Goal: Find specific page/section: Find specific page/section

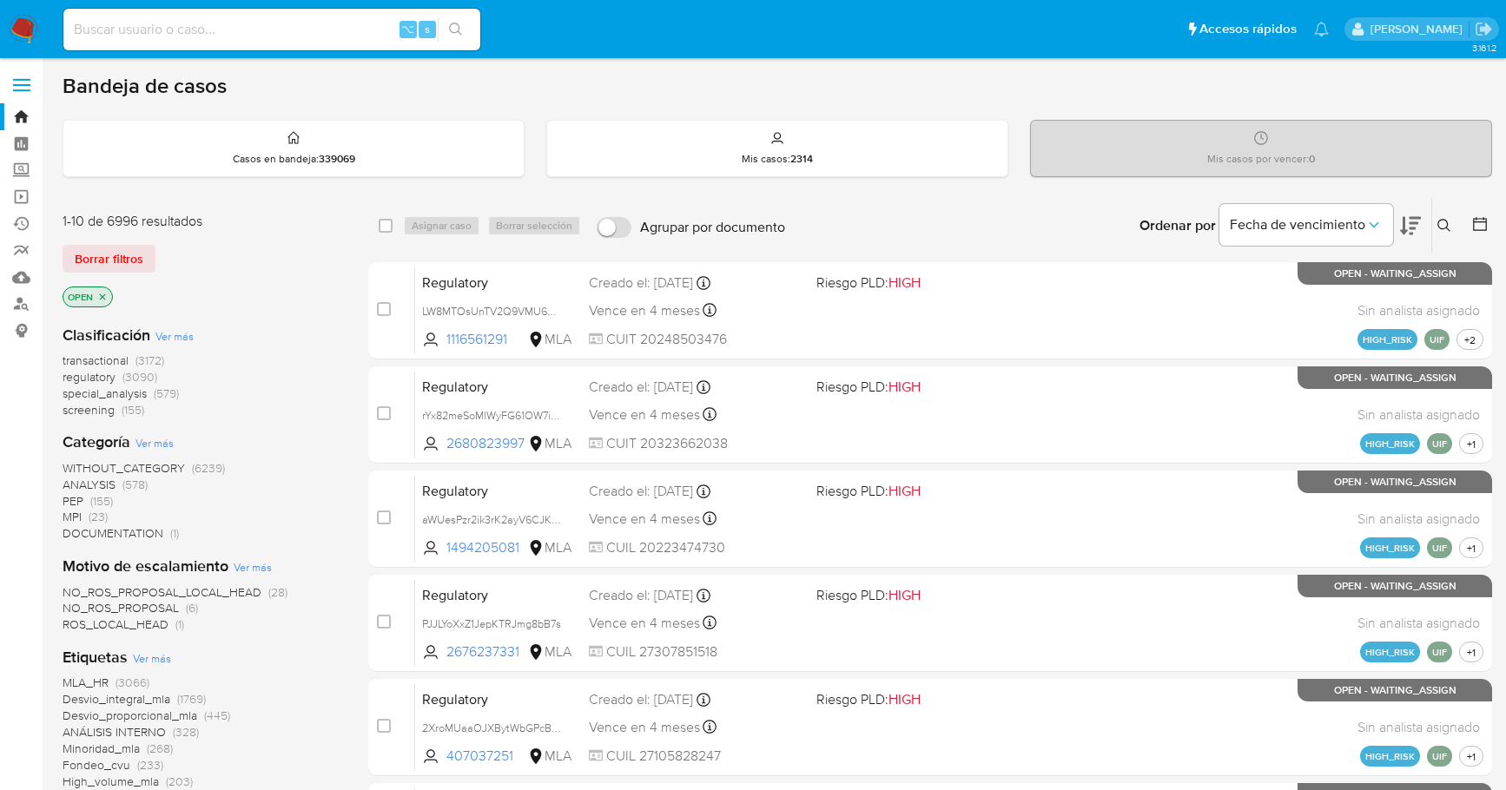
scroll to position [733, 0]
click at [26, 28] on img at bounding box center [24, 30] width 30 height 30
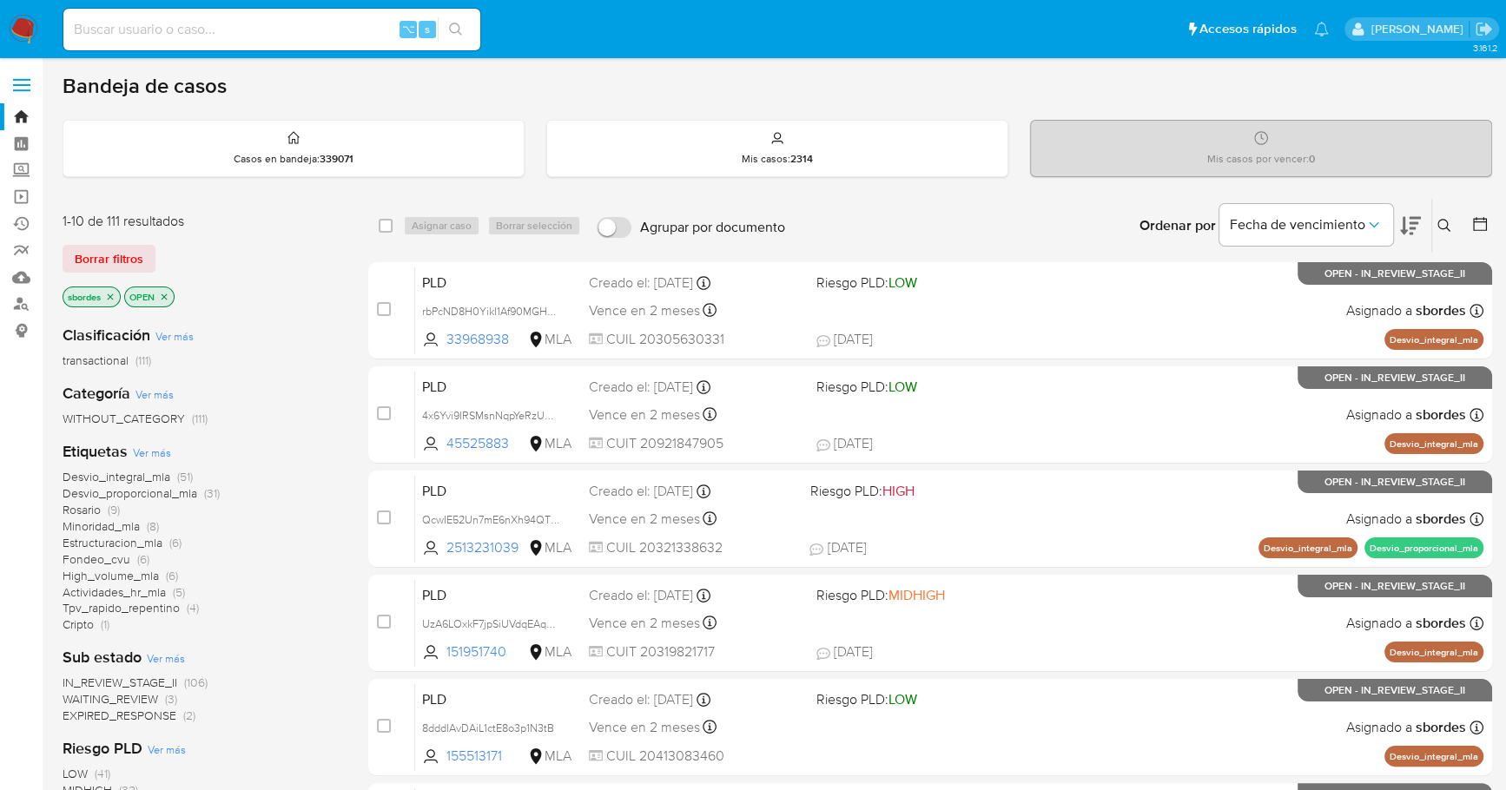
click at [110, 294] on icon "close-filter" at bounding box center [111, 297] width 6 height 6
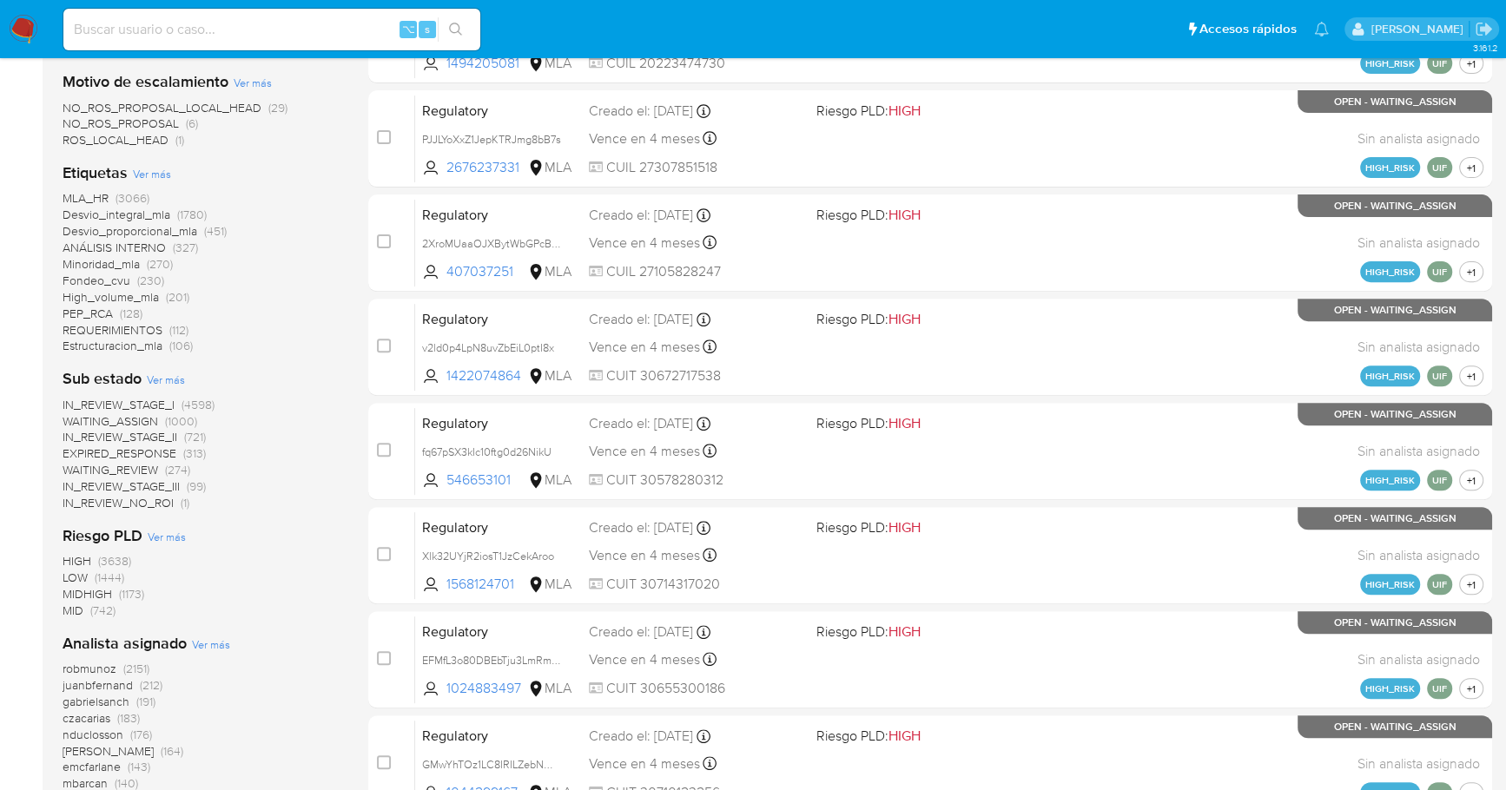
scroll to position [733, 0]
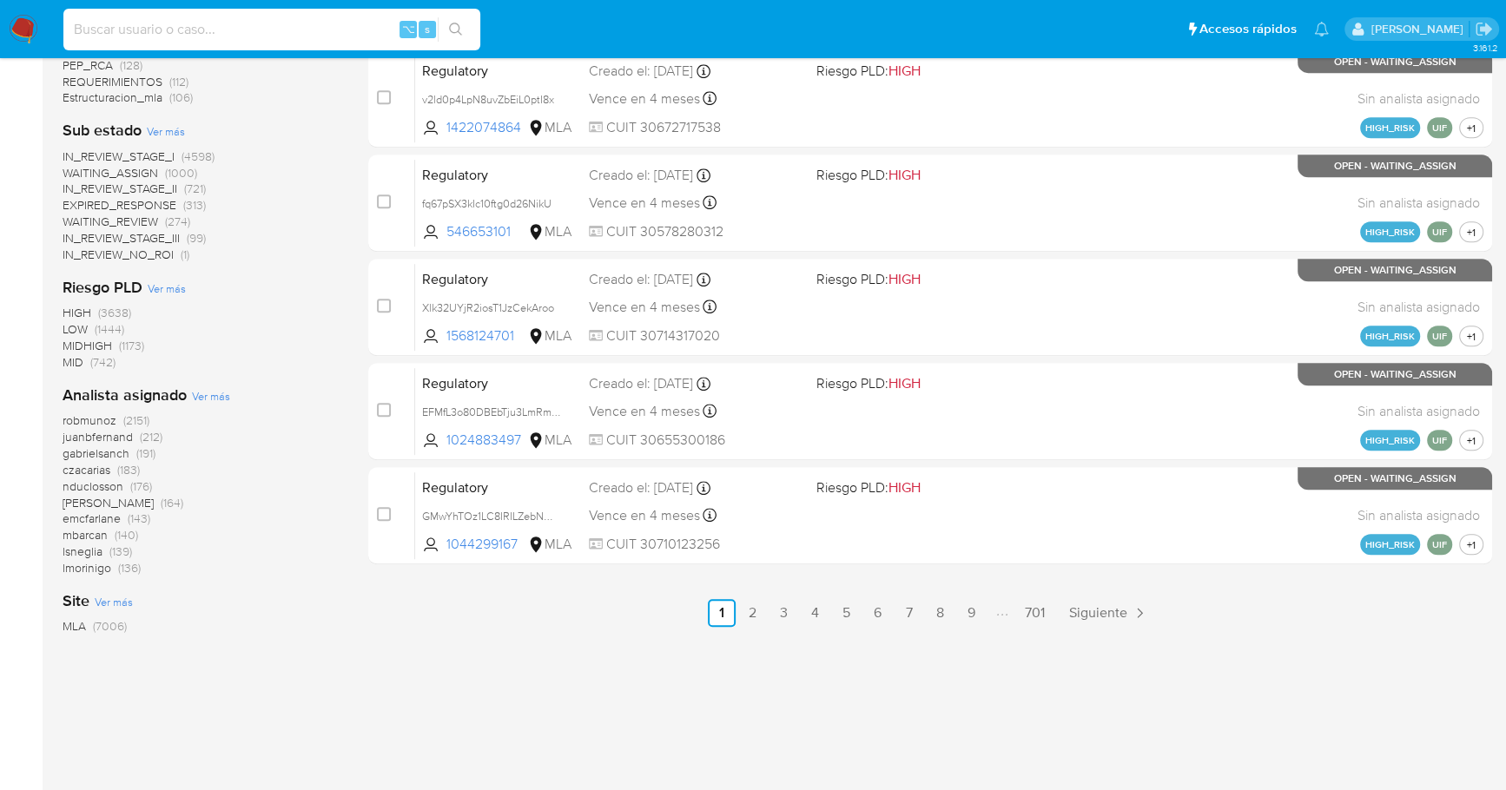
click at [230, 35] on input at bounding box center [271, 29] width 417 height 23
paste input "331383755"
type input "331383755"
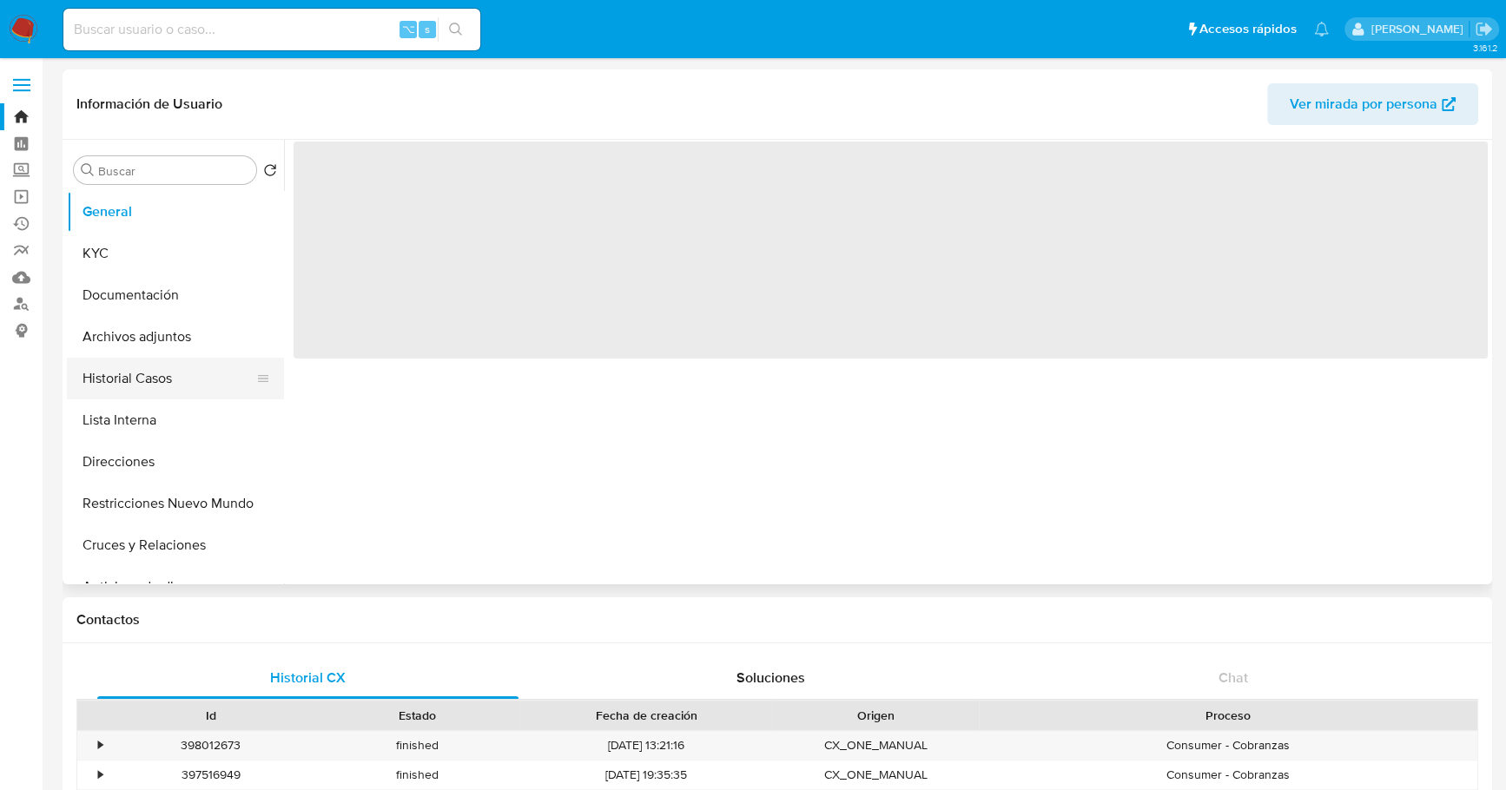
click at [106, 390] on button "Historial Casos" at bounding box center [168, 379] width 203 height 42
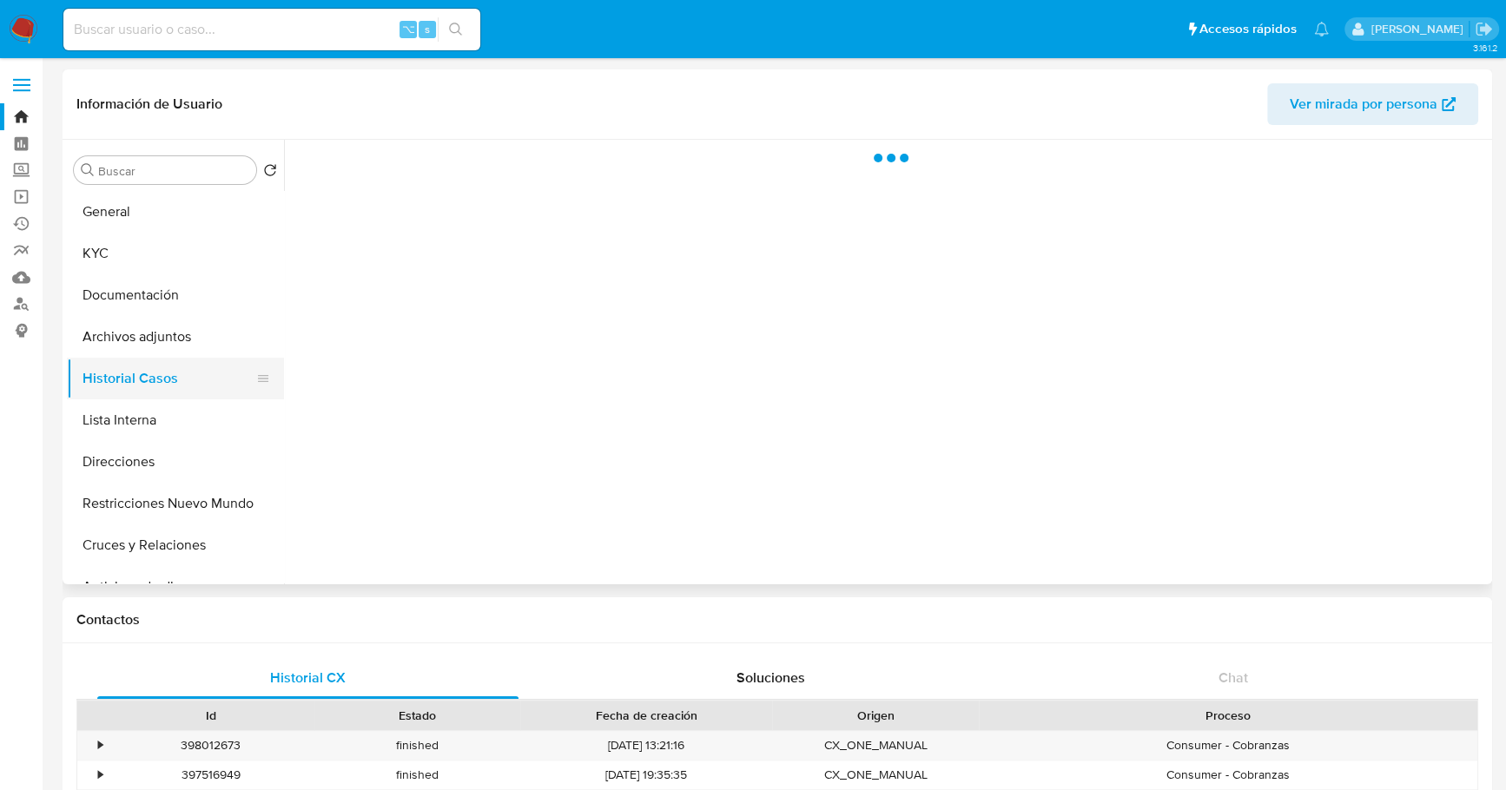
select select "10"
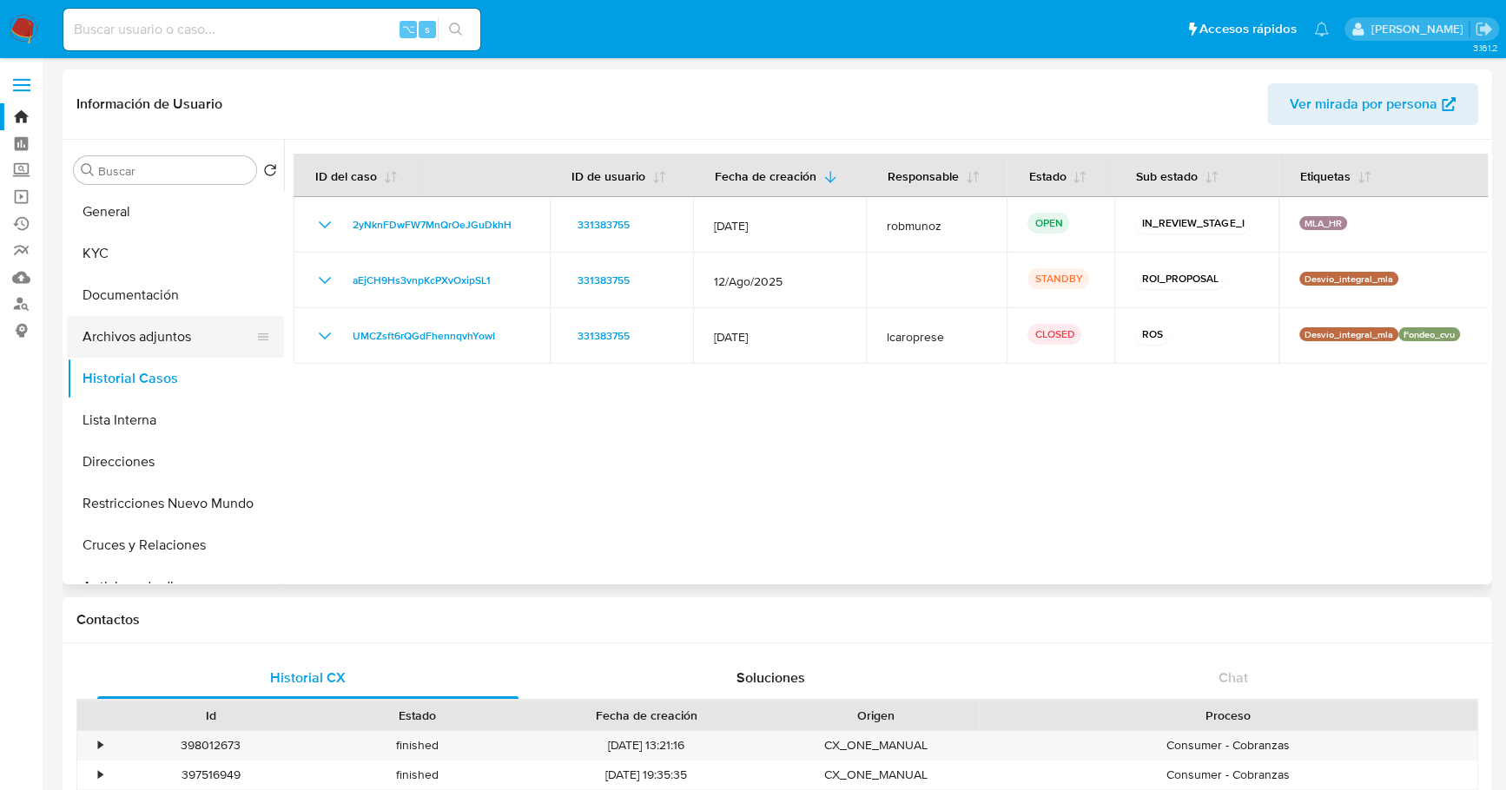
click at [111, 343] on button "Archivos adjuntos" at bounding box center [168, 337] width 203 height 42
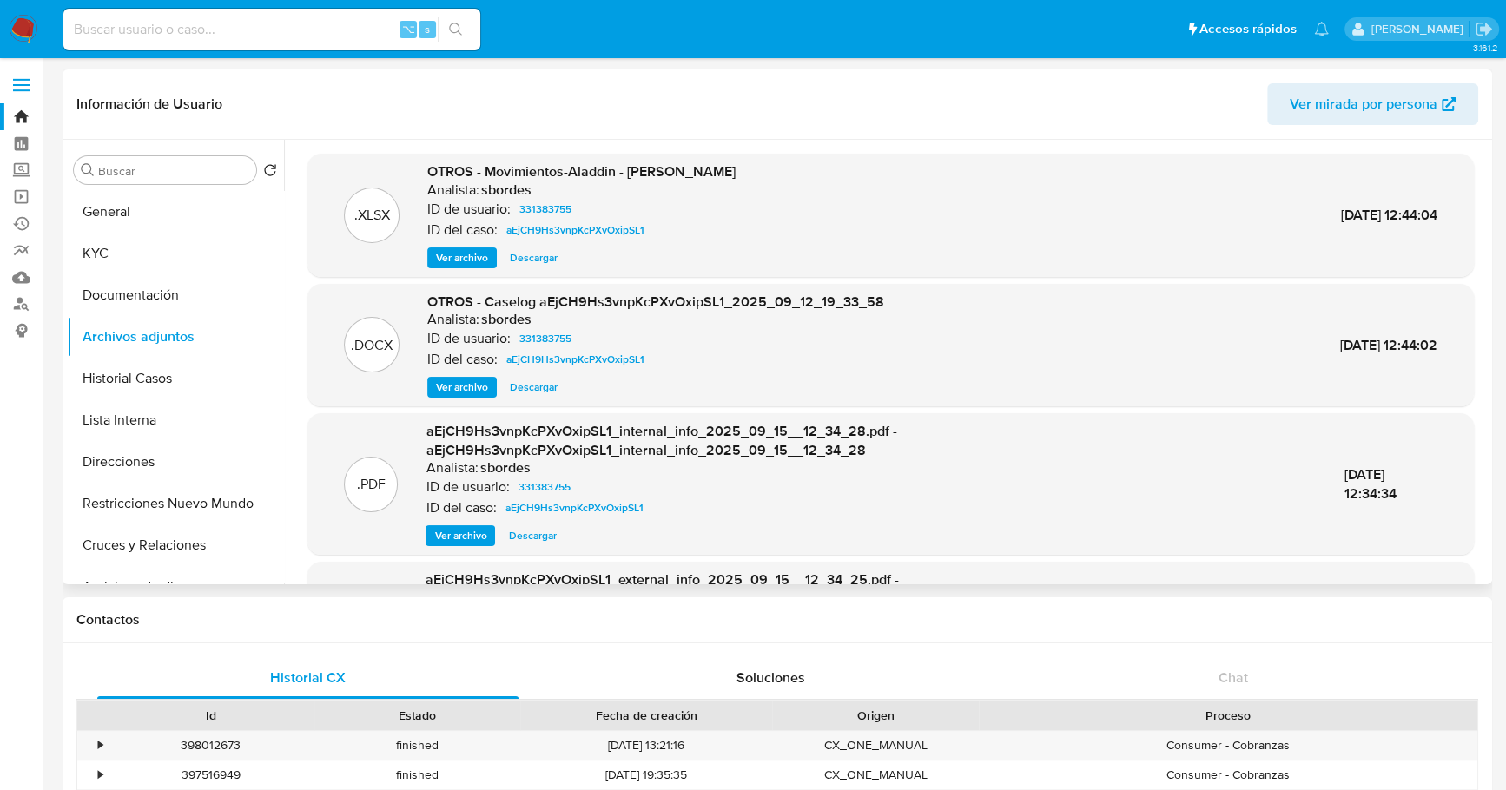
click at [538, 383] on span "Descargar" at bounding box center [534, 387] width 48 height 17
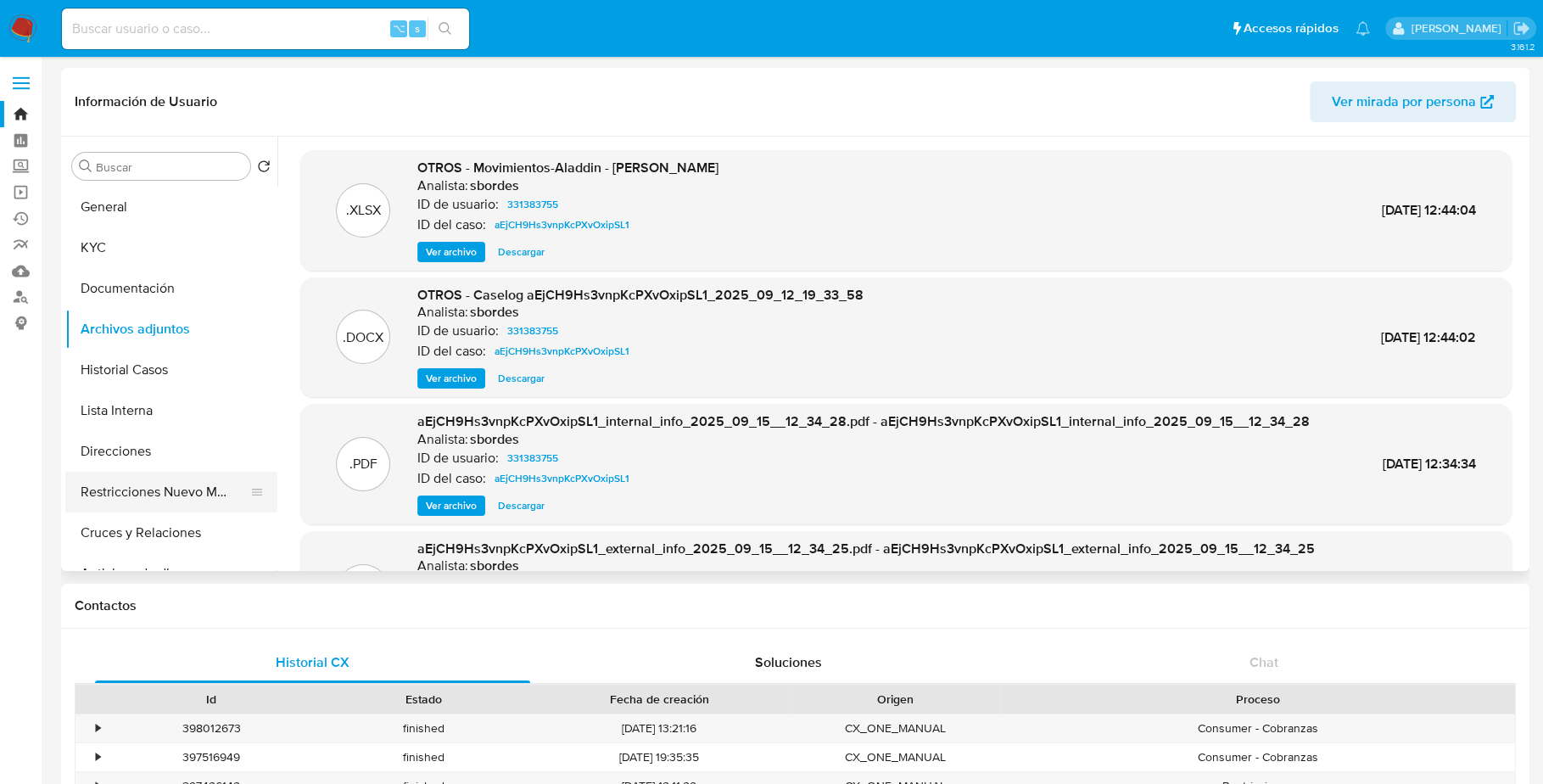
click at [153, 497] on button "Restricciones Nuevo Mundo" at bounding box center [164, 492] width 198 height 41
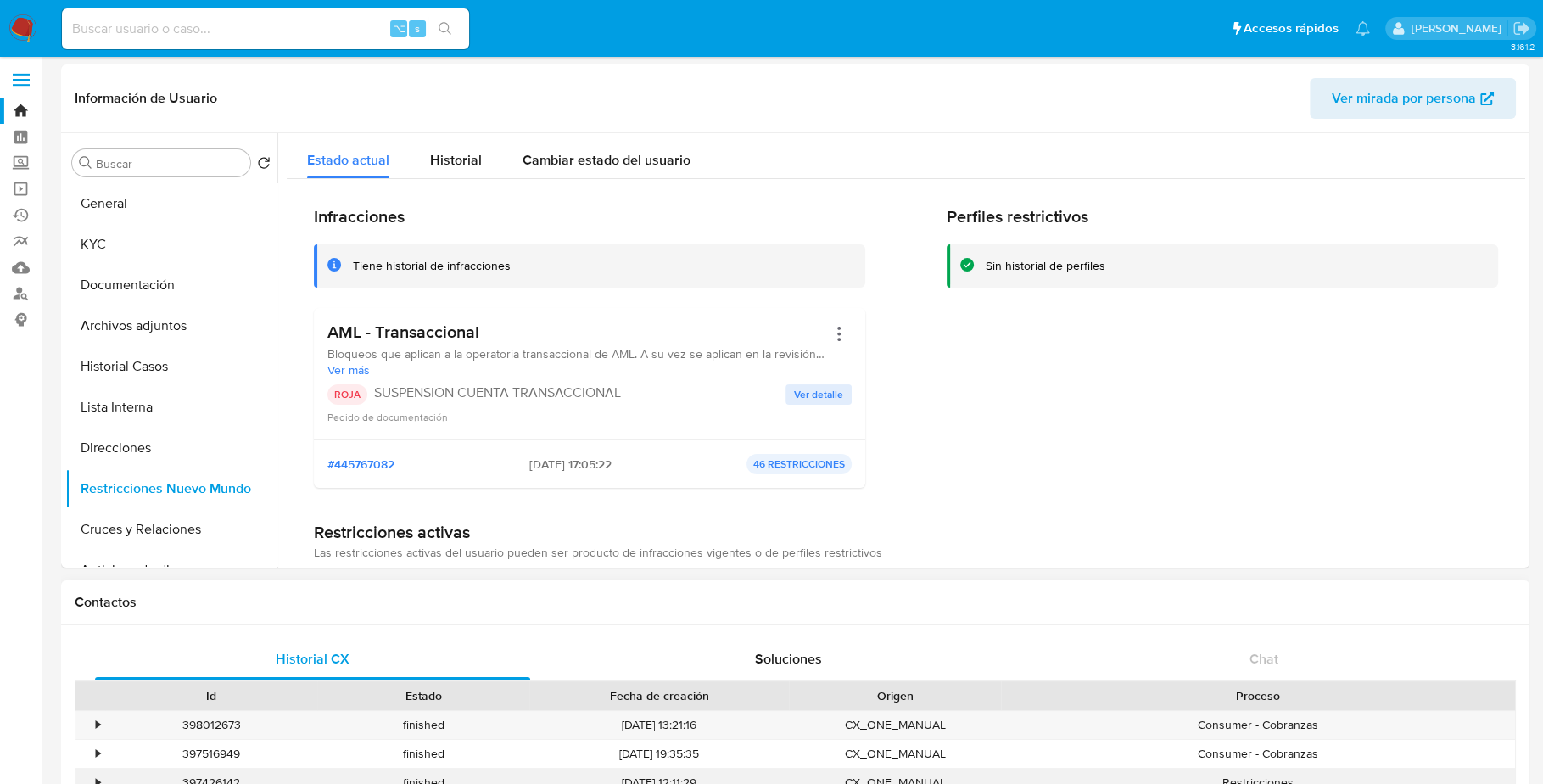
scroll to position [4, 0]
click at [243, 31] on input at bounding box center [265, 28] width 407 height 22
paste input "2450429992"
type input "2450429992"
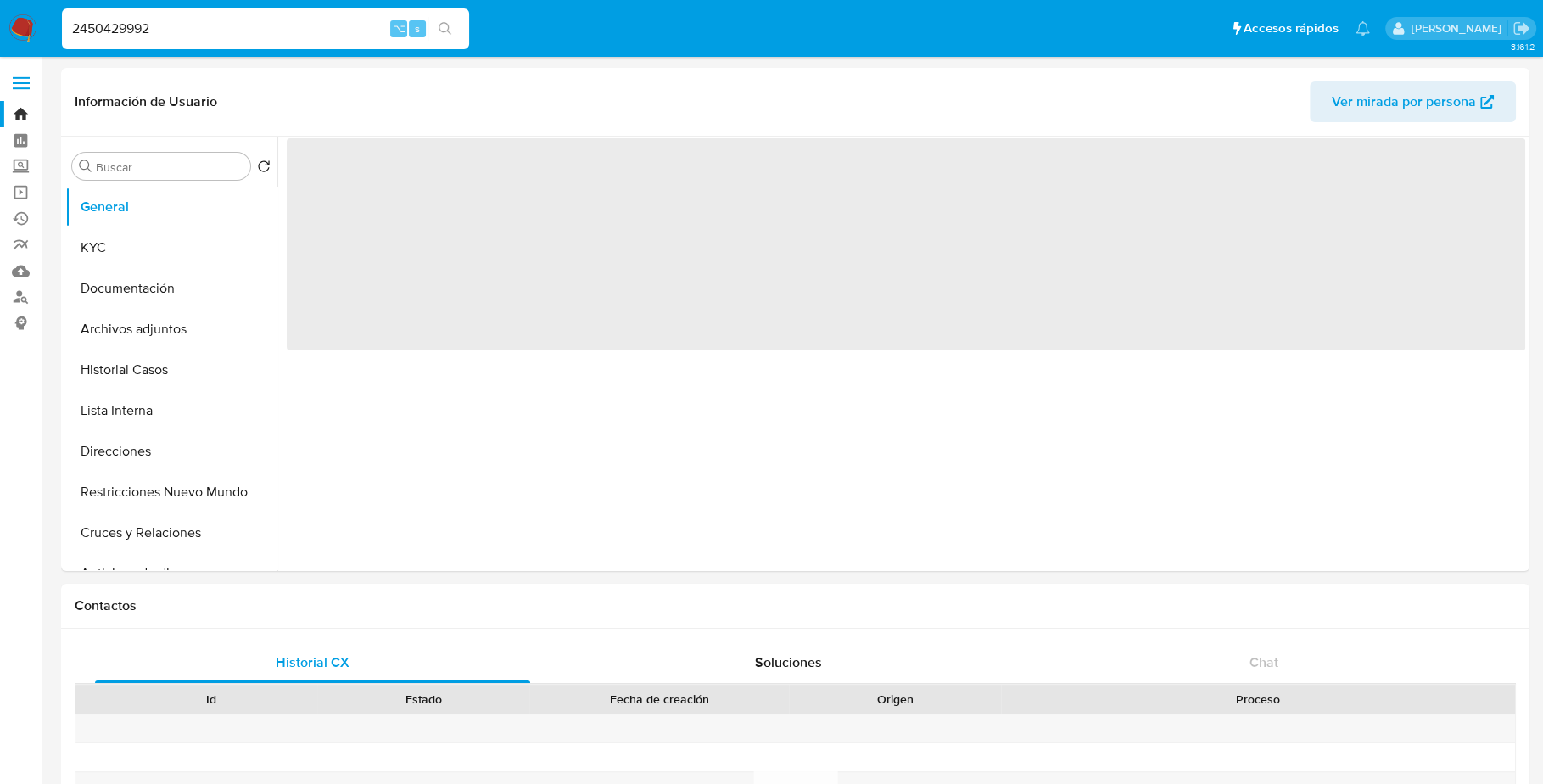
select select "10"
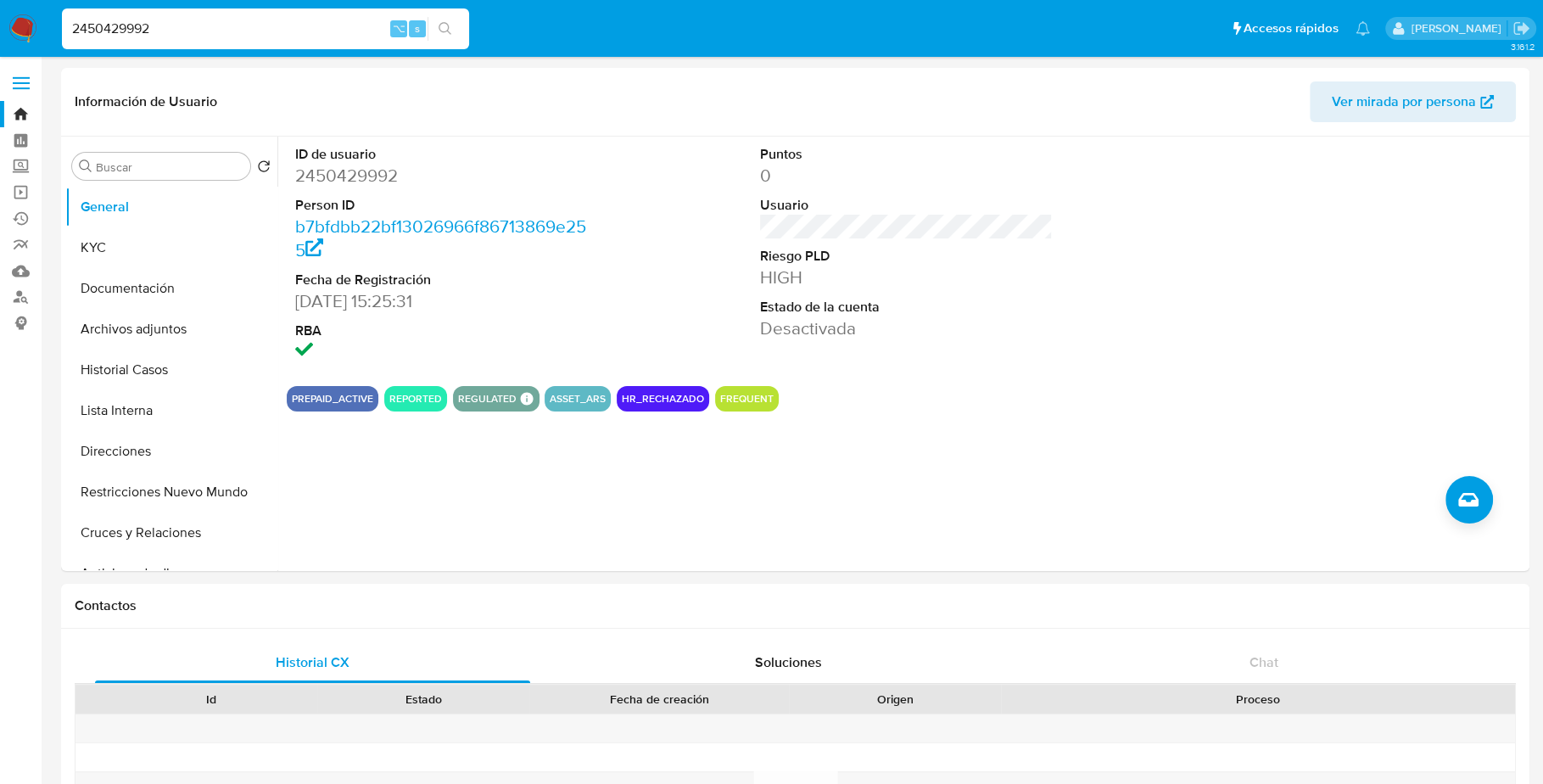
drag, startPoint x: 203, startPoint y: 32, endPoint x: 0, endPoint y: 25, distance: 203.1
click at [0, 25] on nav "Pausado Ver notificaciones 2450429992 ⌥ s Accesos rápidos Presiona las siguient…" at bounding box center [772, 28] width 1543 height 57
click at [148, 368] on button "Historial Casos" at bounding box center [164, 370] width 198 height 41
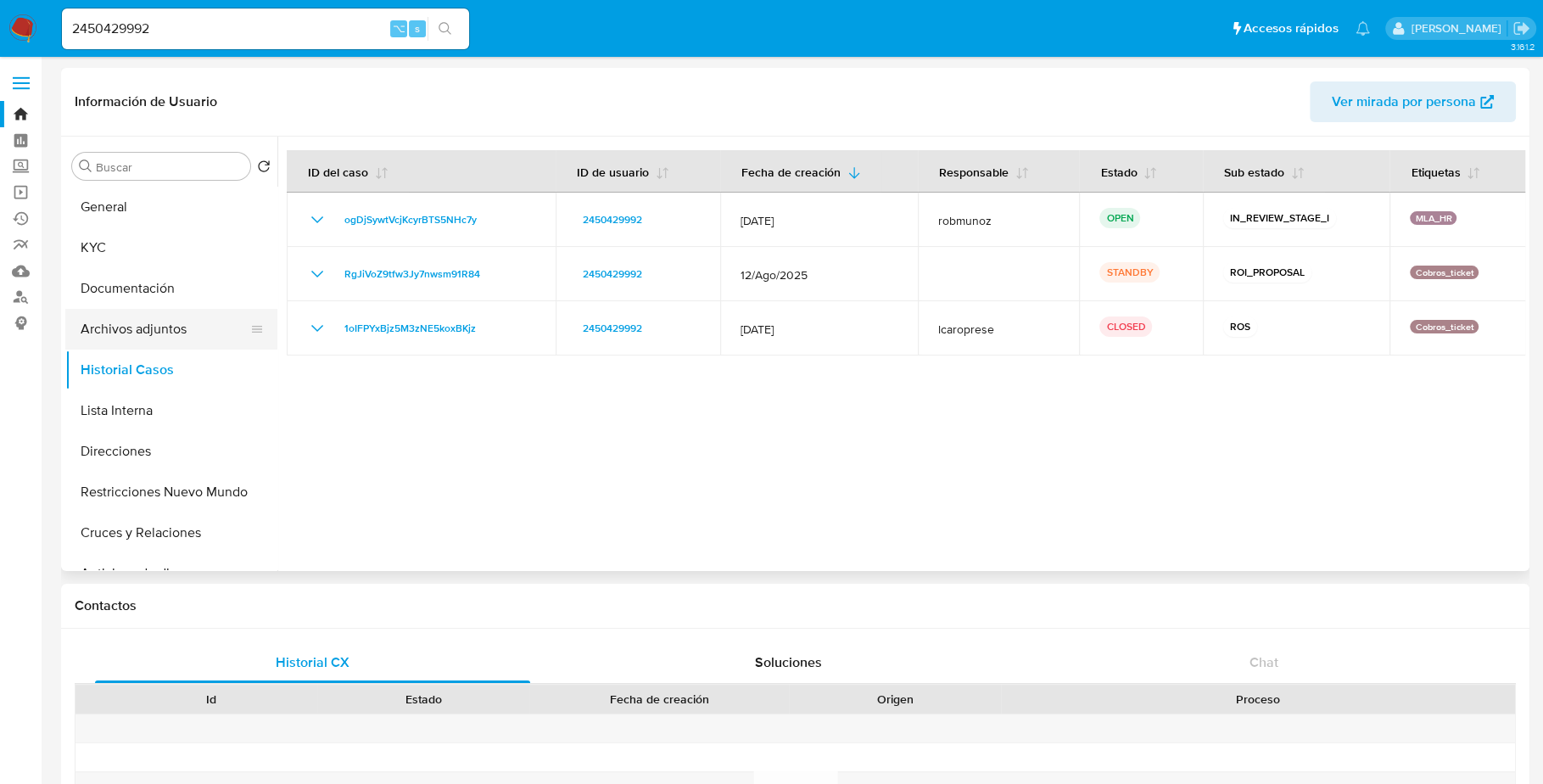
click at [162, 333] on button "Archivos adjuntos" at bounding box center [164, 329] width 198 height 41
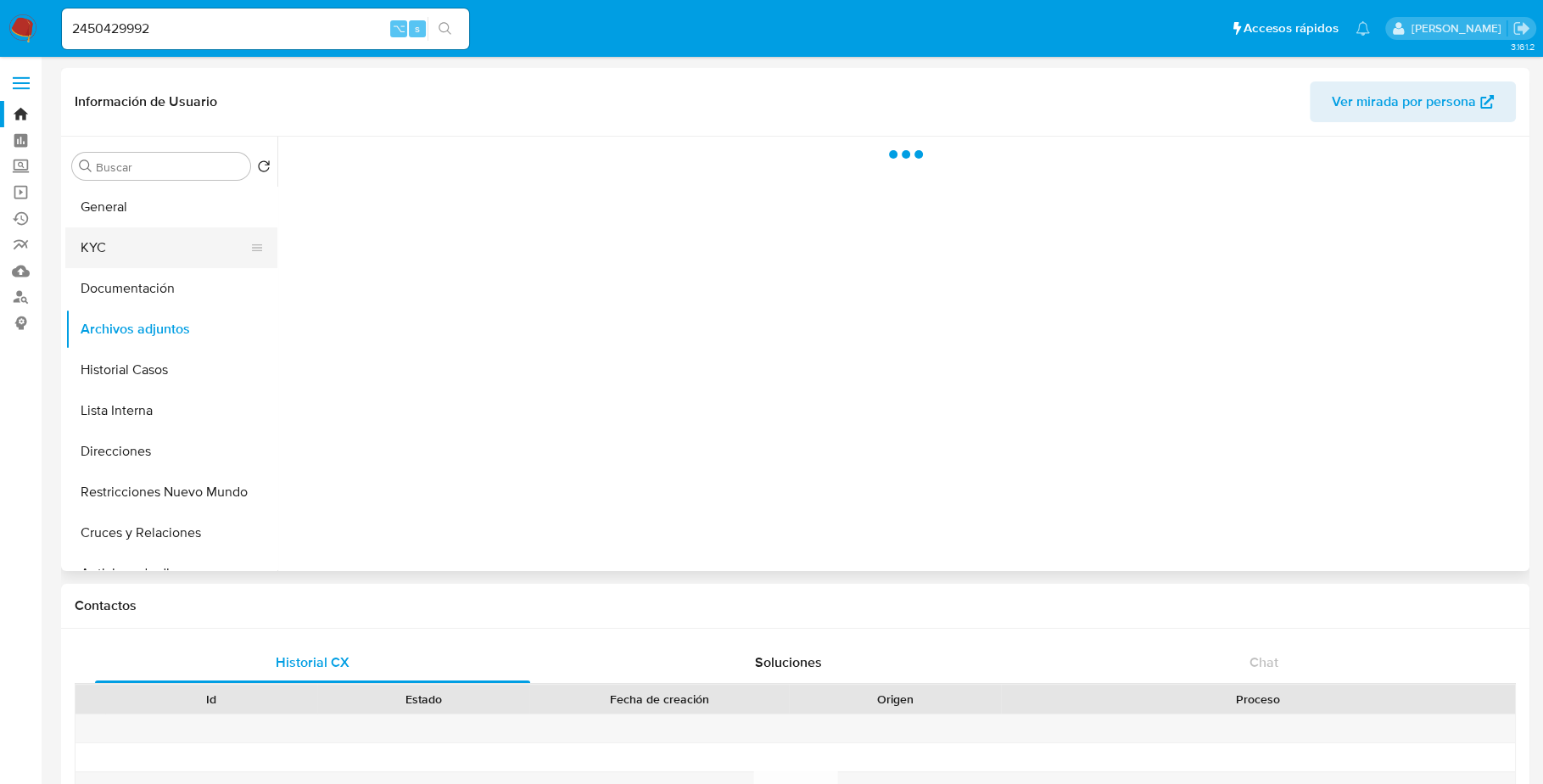
click at [134, 248] on button "KYC" at bounding box center [164, 248] width 198 height 41
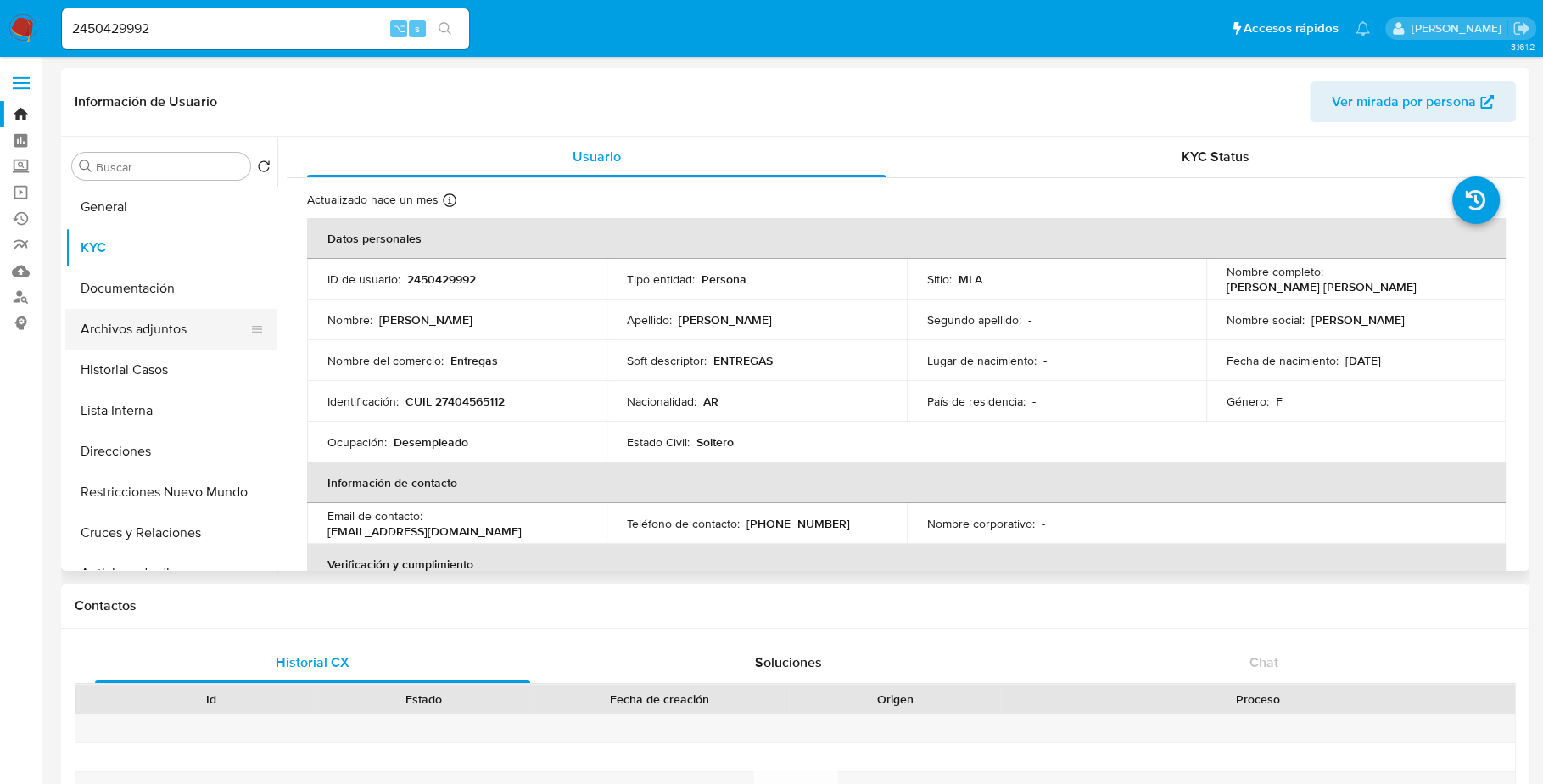
click at [153, 334] on button "Archivos adjuntos" at bounding box center [164, 329] width 198 height 41
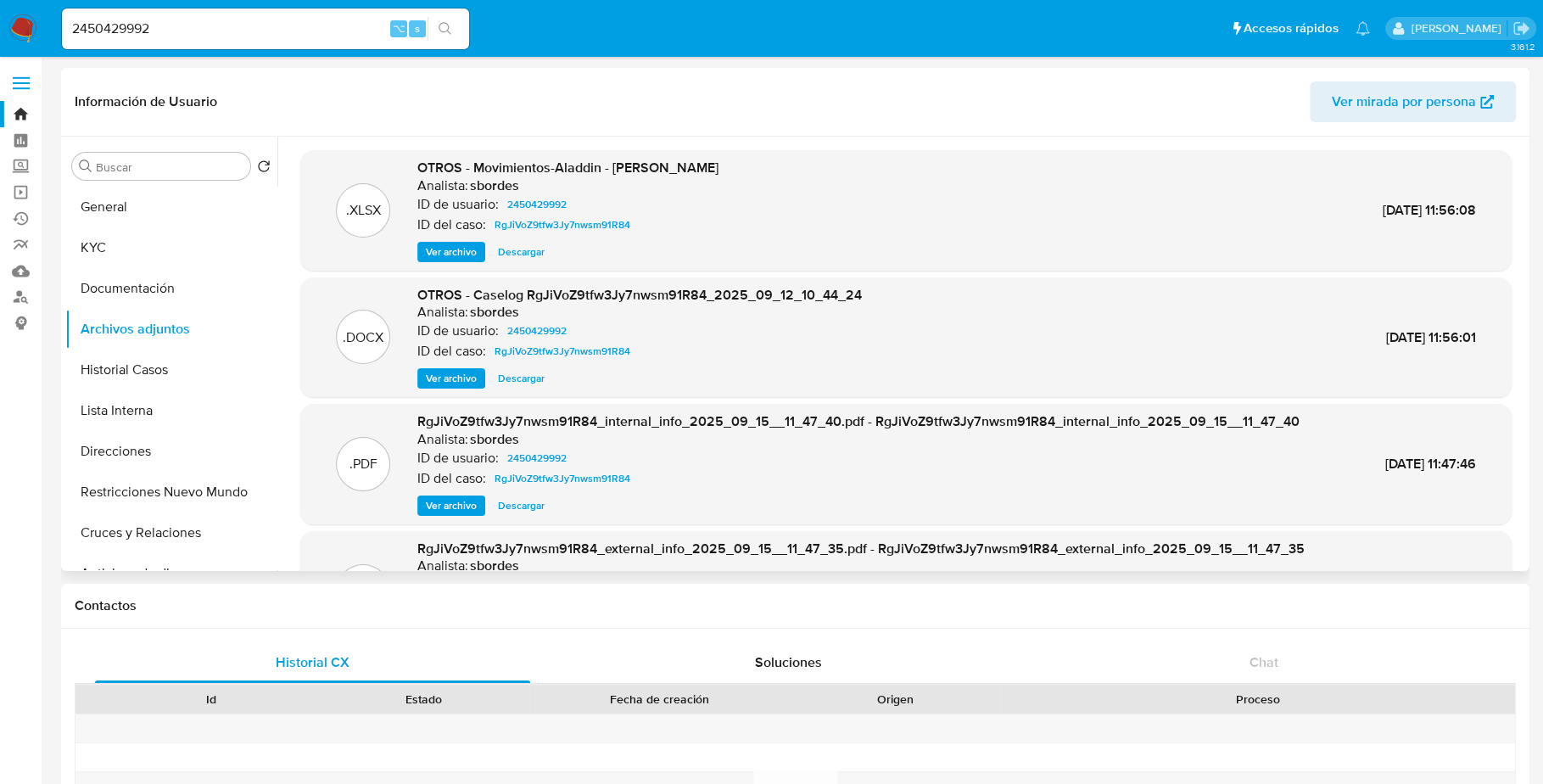
click at [520, 381] on span "Descargar" at bounding box center [521, 378] width 47 height 17
click at [139, 371] on button "Historial Casos" at bounding box center [164, 370] width 198 height 41
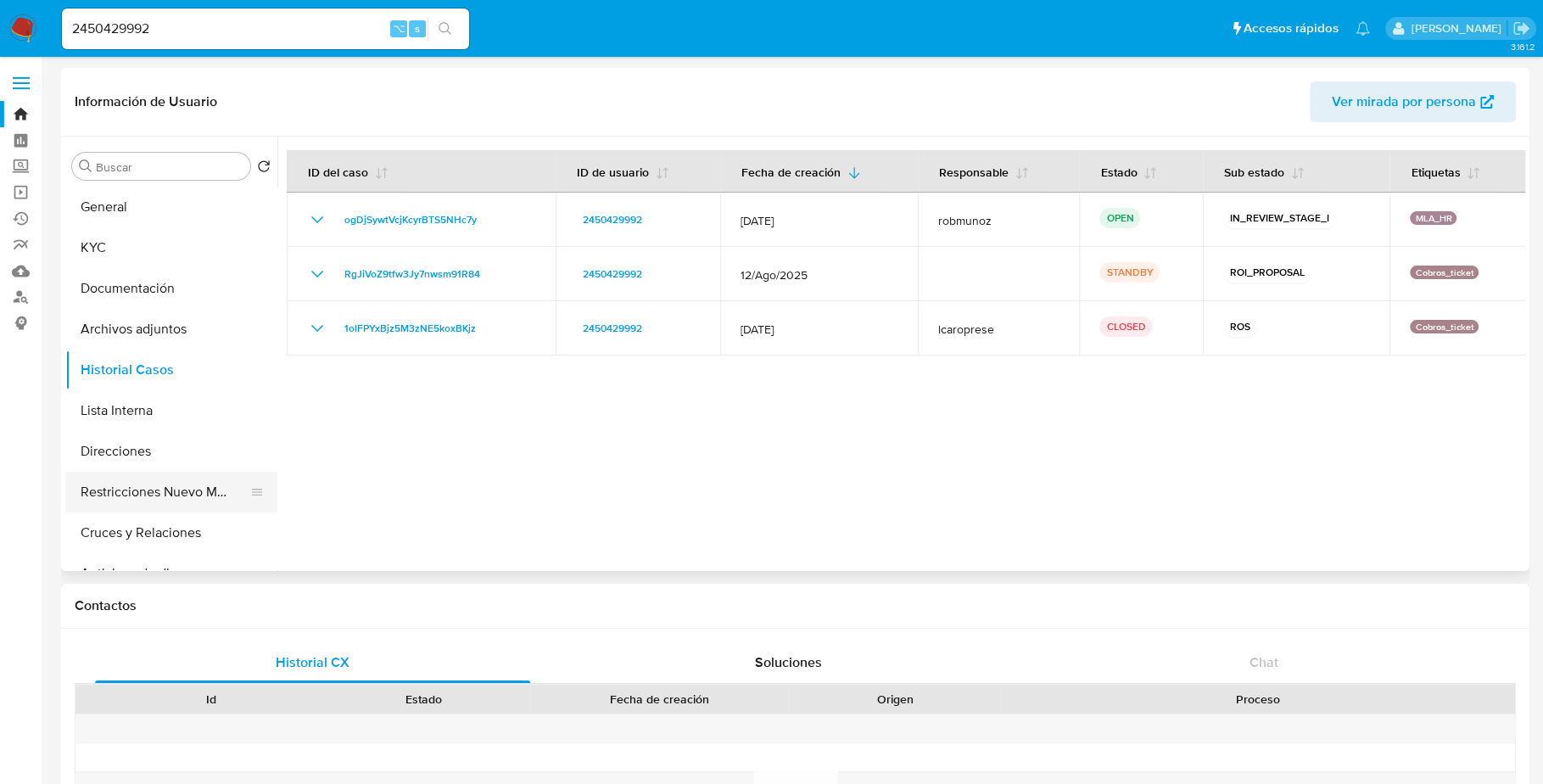
click at [151, 500] on button "Restricciones Nuevo Mundo" at bounding box center [164, 492] width 198 height 41
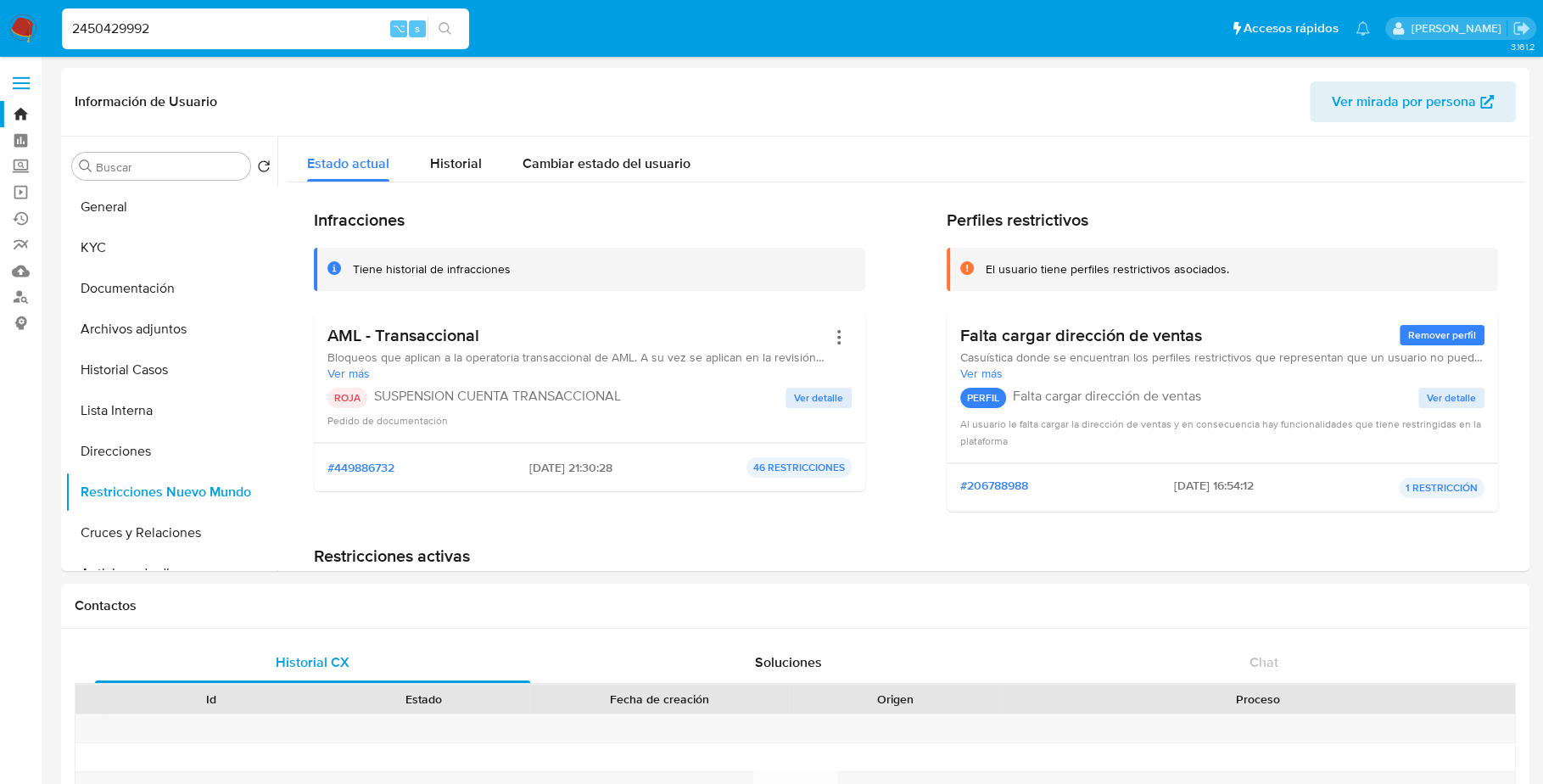
drag, startPoint x: 223, startPoint y: 26, endPoint x: 112, endPoint y: 25, distance: 111.0
click at [112, 25] on input "2450429992" at bounding box center [265, 28] width 407 height 22
click at [204, 22] on input "2450429992" at bounding box center [265, 28] width 407 height 22
drag, startPoint x: 216, startPoint y: 26, endPoint x: 30, endPoint y: 26, distance: 186.0
click at [30, 26] on nav "Pausado Ver notificaciones 2450429992 ⌥ s Accesos rápidos Presiona las siguient…" at bounding box center [772, 28] width 1543 height 57
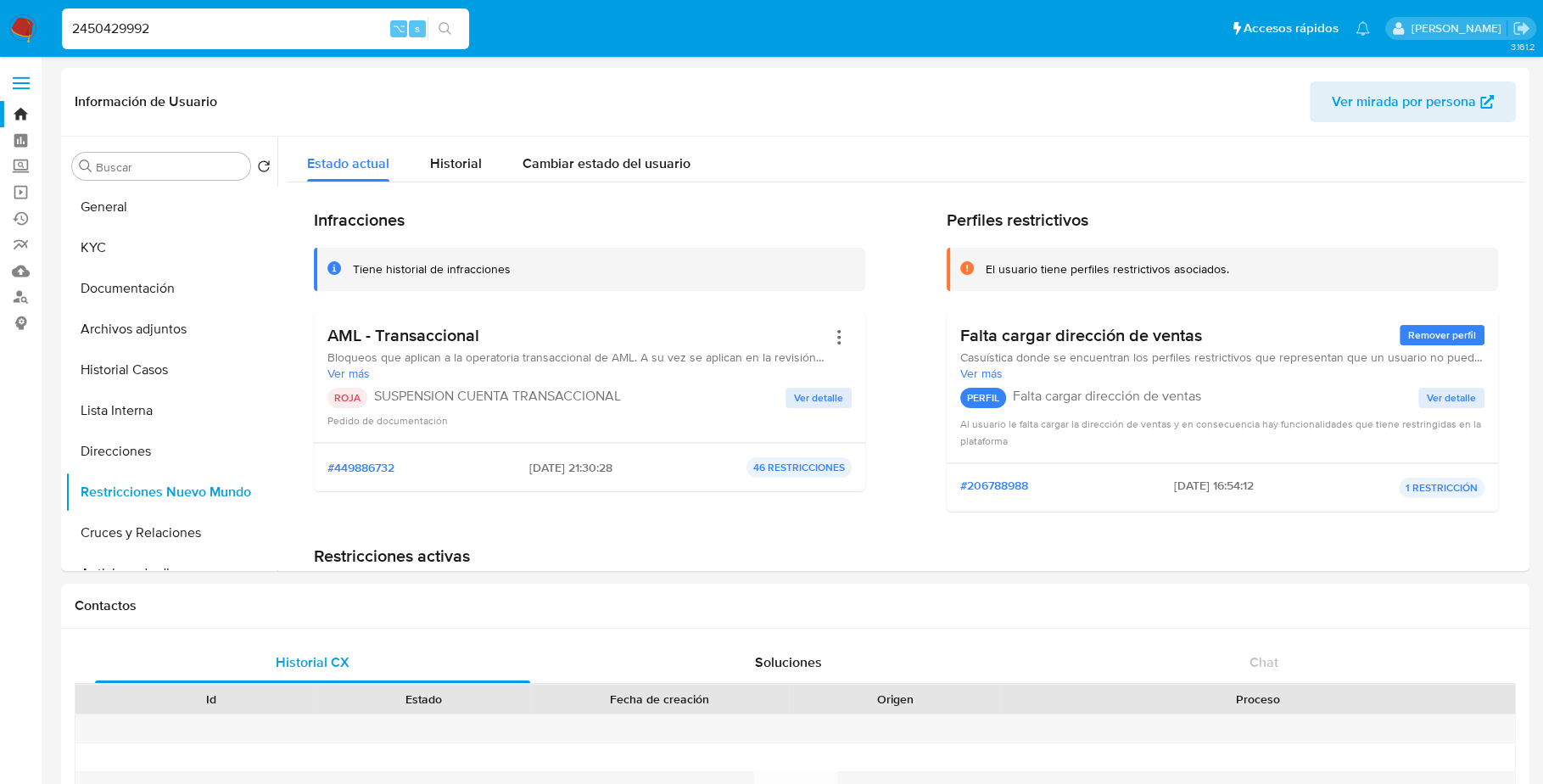
paste input "93615136"
type input "2493615136"
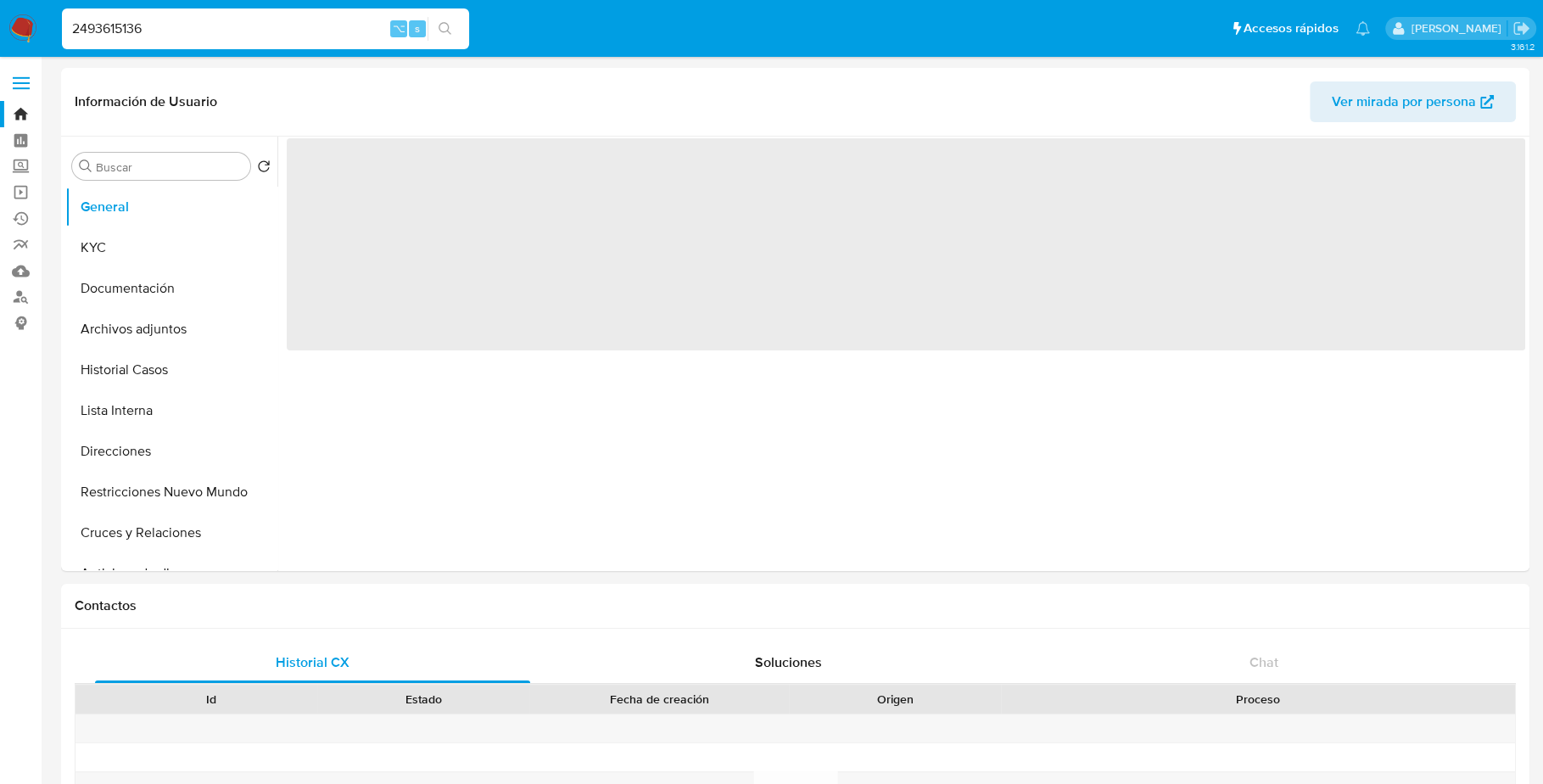
select select "10"
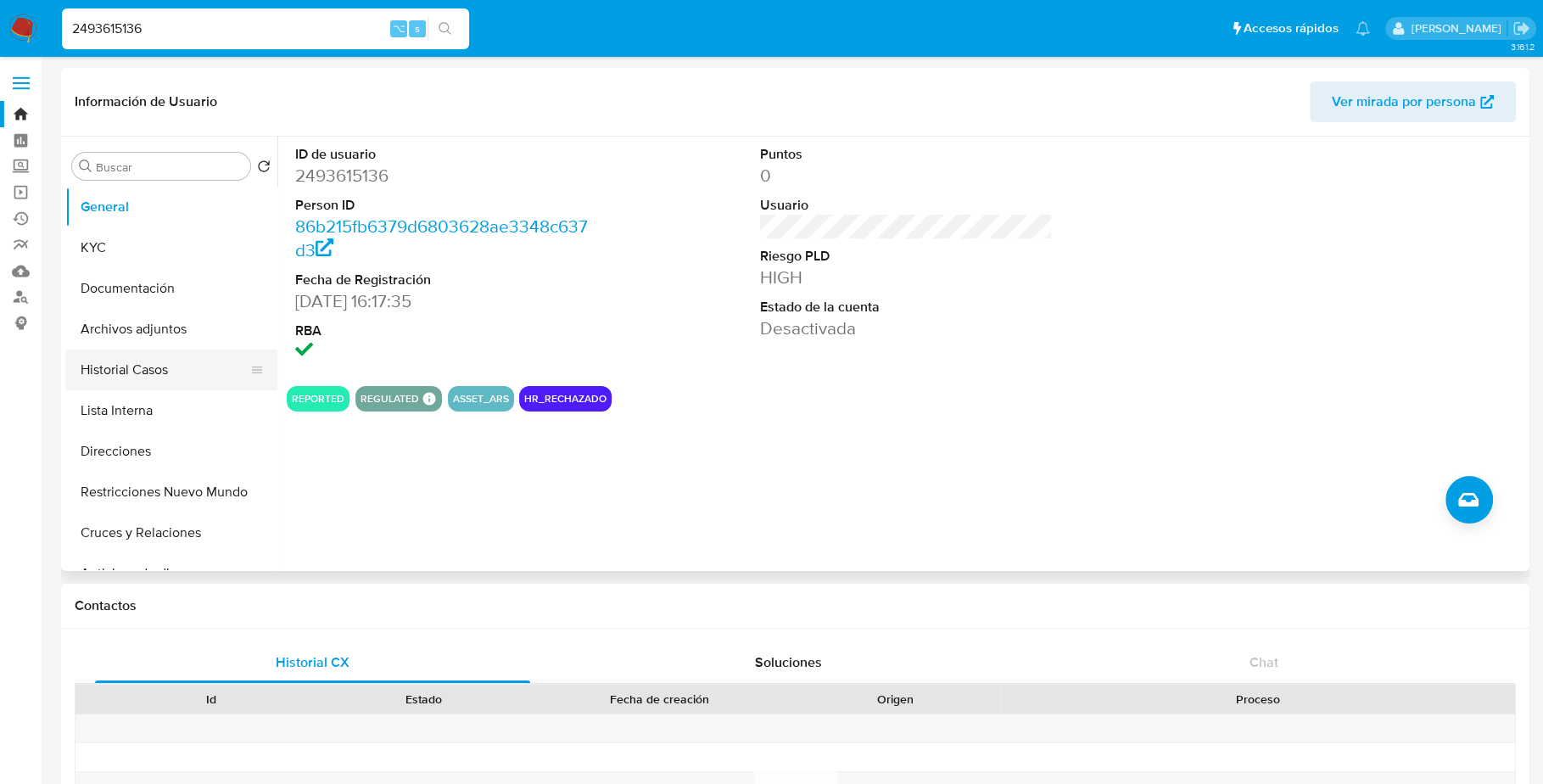
click at [155, 374] on button "Historial Casos" at bounding box center [164, 370] width 198 height 41
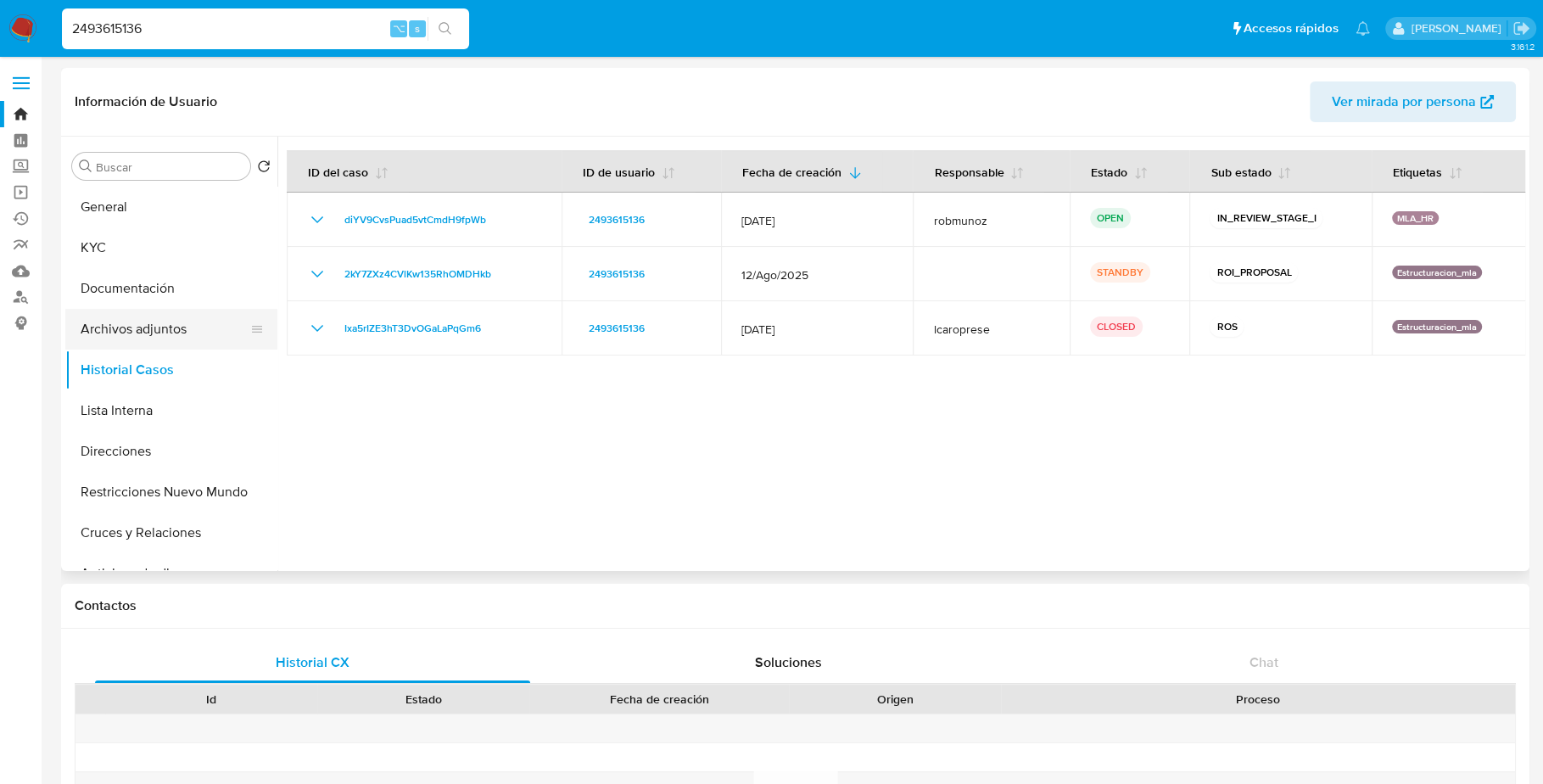
click at [158, 321] on button "Archivos adjuntos" at bounding box center [164, 329] width 198 height 41
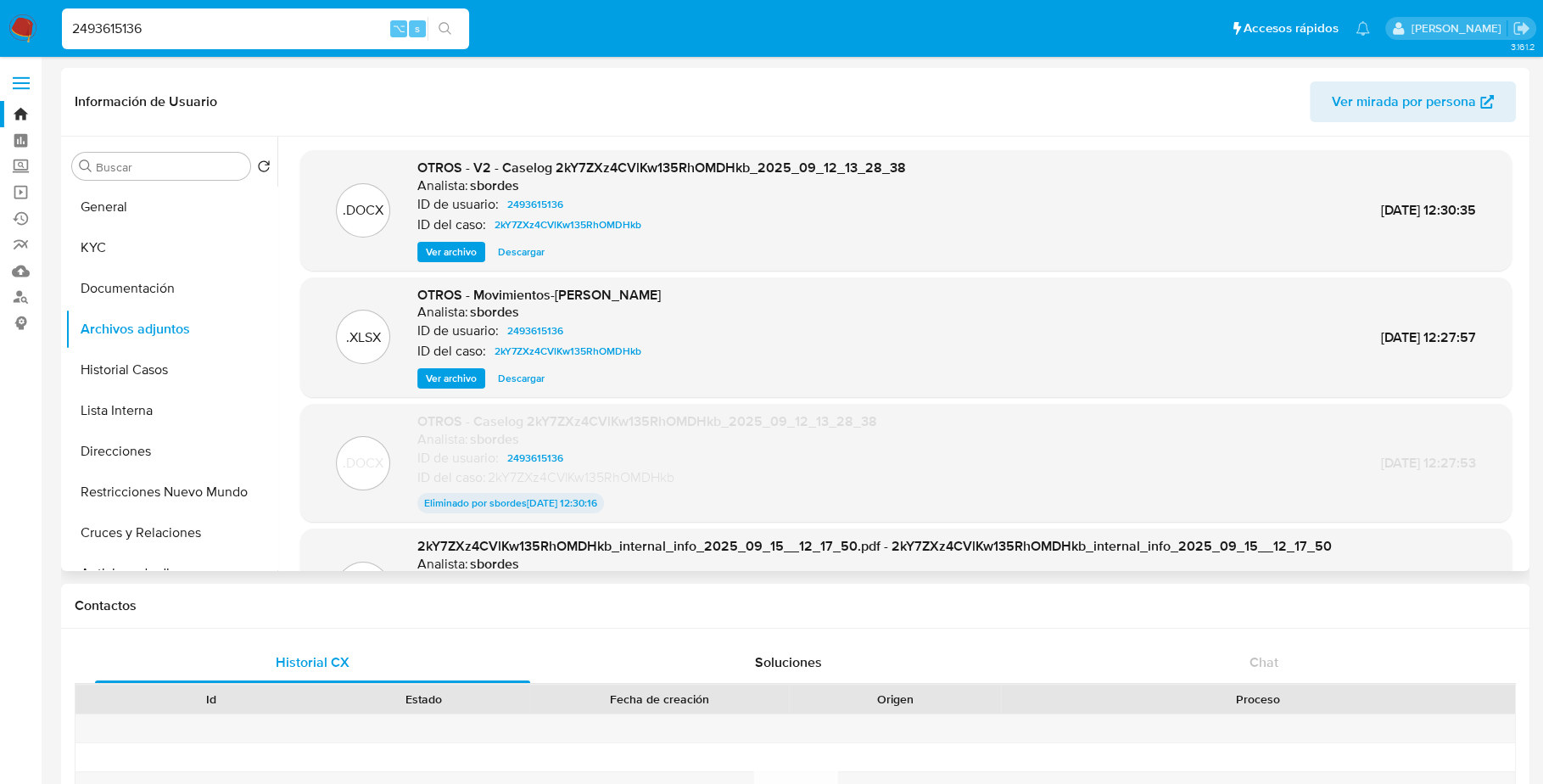
click at [534, 253] on span "Descargar" at bounding box center [521, 251] width 47 height 17
